Goal: Check status: Check status

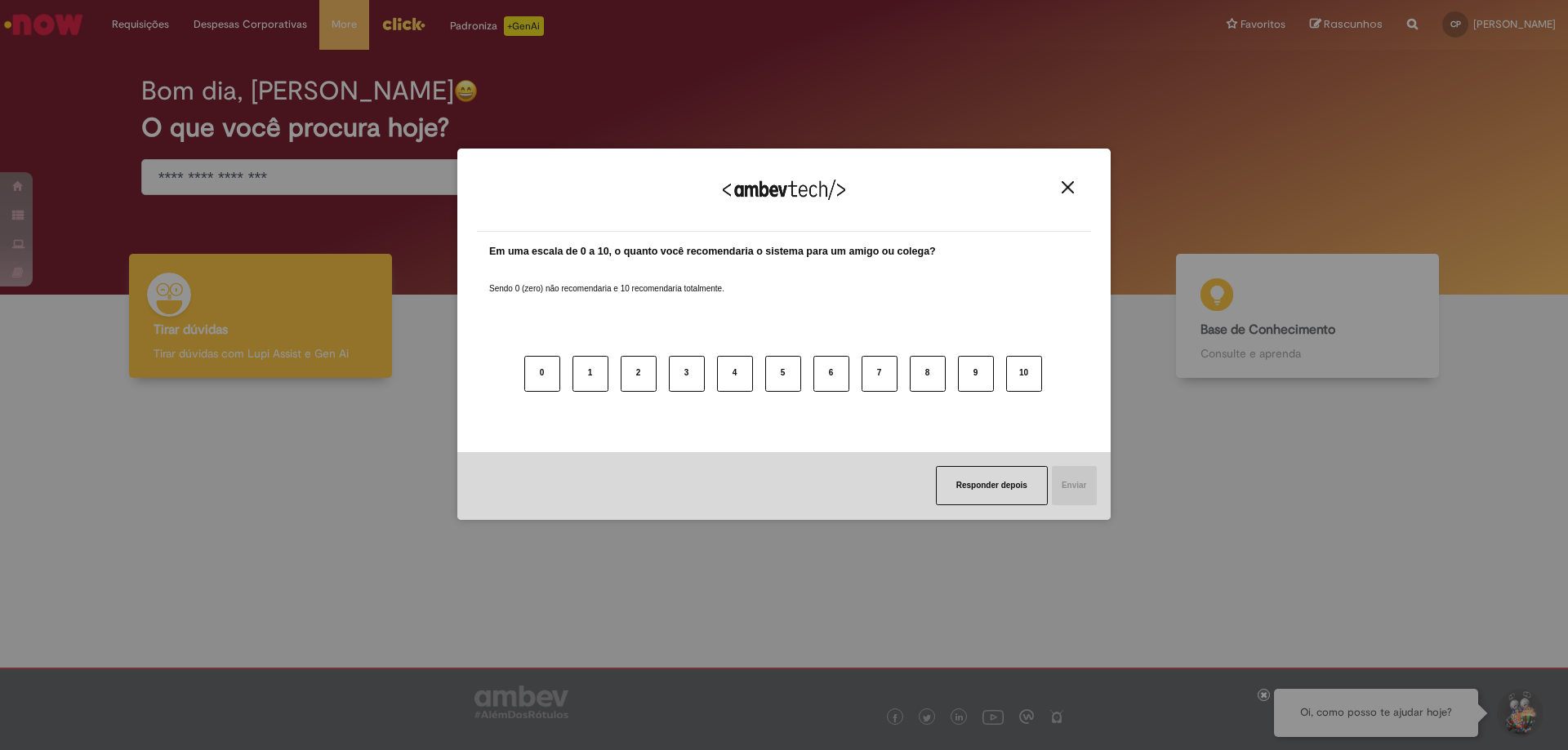
click at [1068, 190] on img "Close" at bounding box center [1067, 187] width 12 height 12
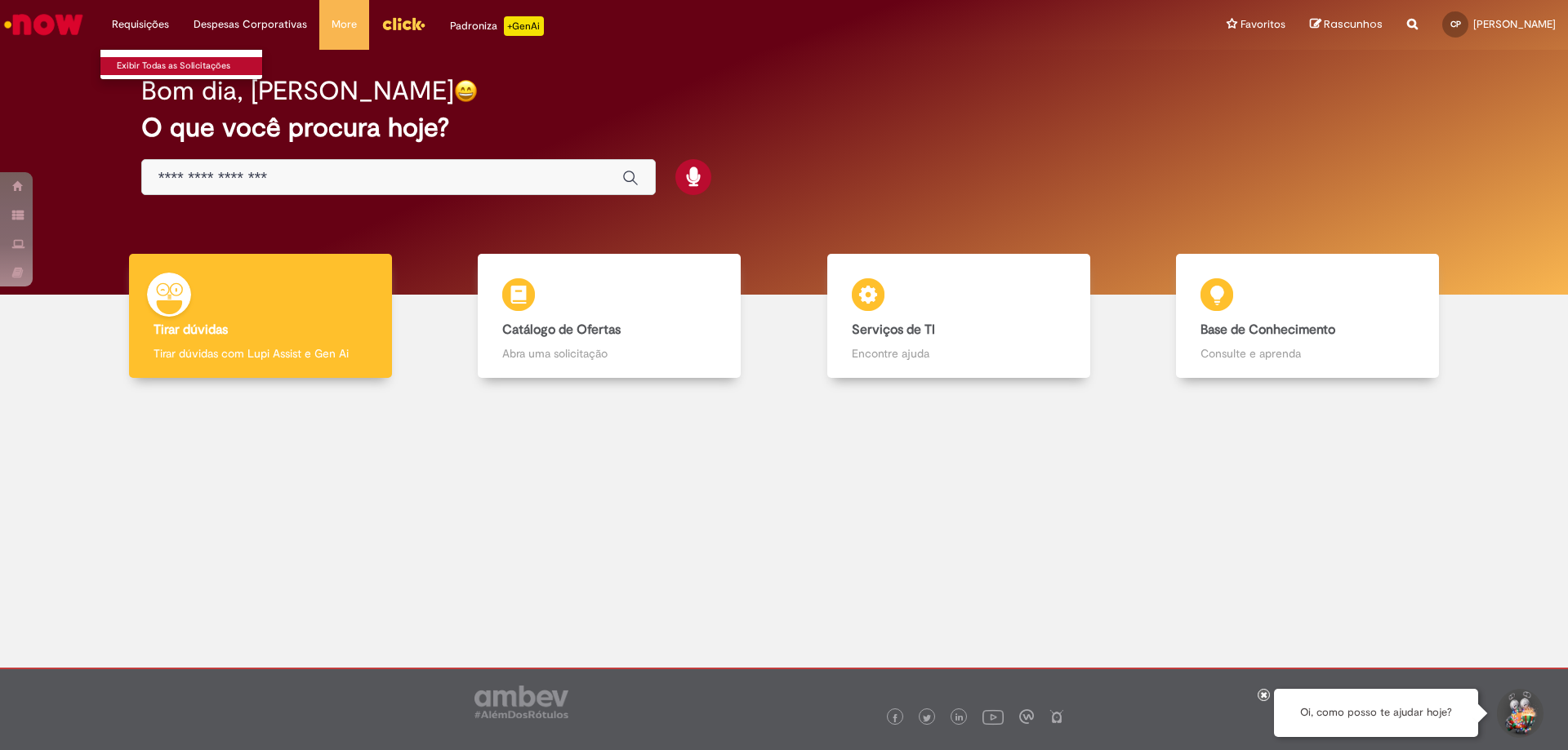
click at [154, 64] on link "Exibir Todas as Solicitações" at bounding box center [190, 65] width 179 height 18
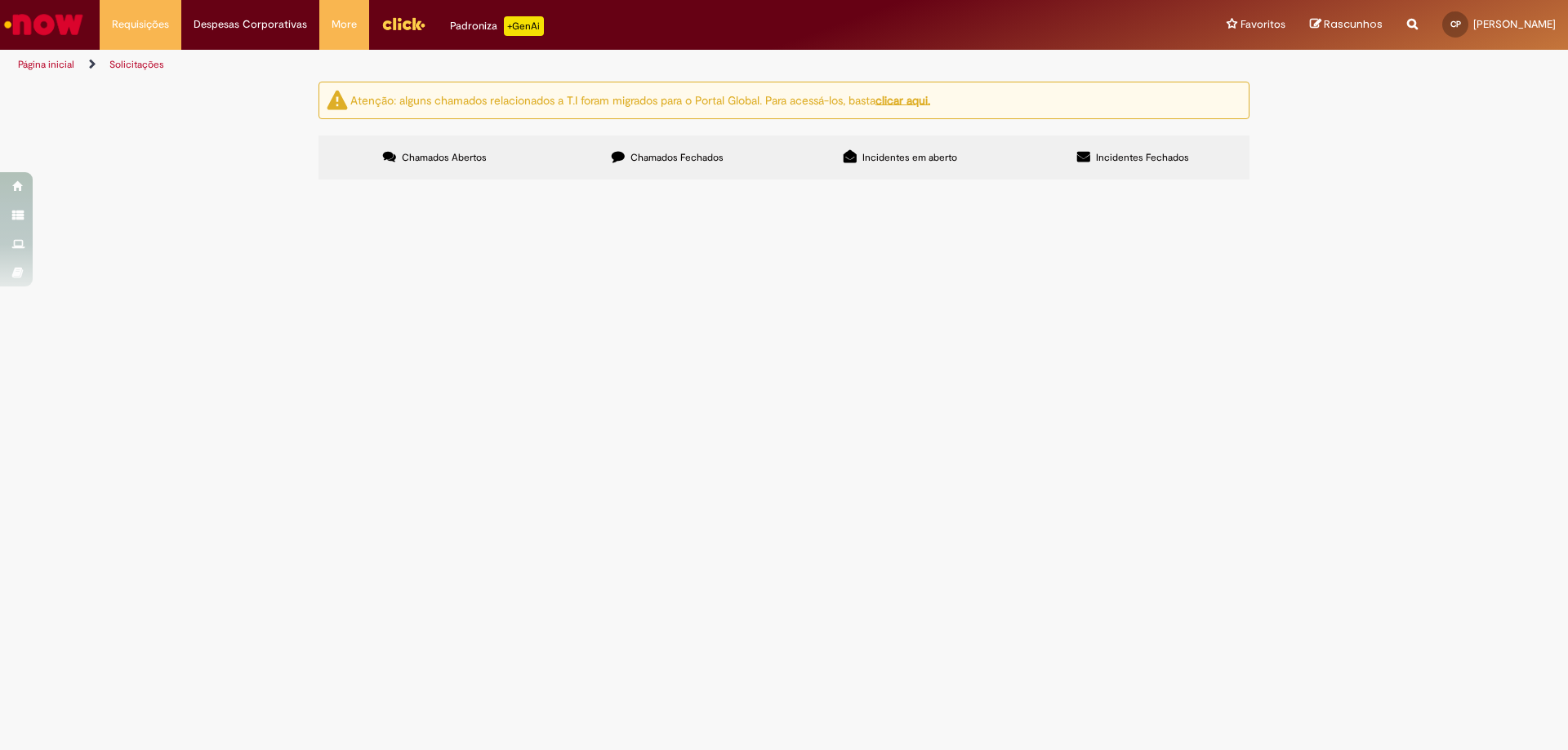
click at [700, 158] on span "Chamados Fechados" at bounding box center [677, 157] width 93 height 13
click at [28, 15] on img "Ir para a Homepage" at bounding box center [44, 24] width 84 height 33
